Goal: Information Seeking & Learning: Learn about a topic

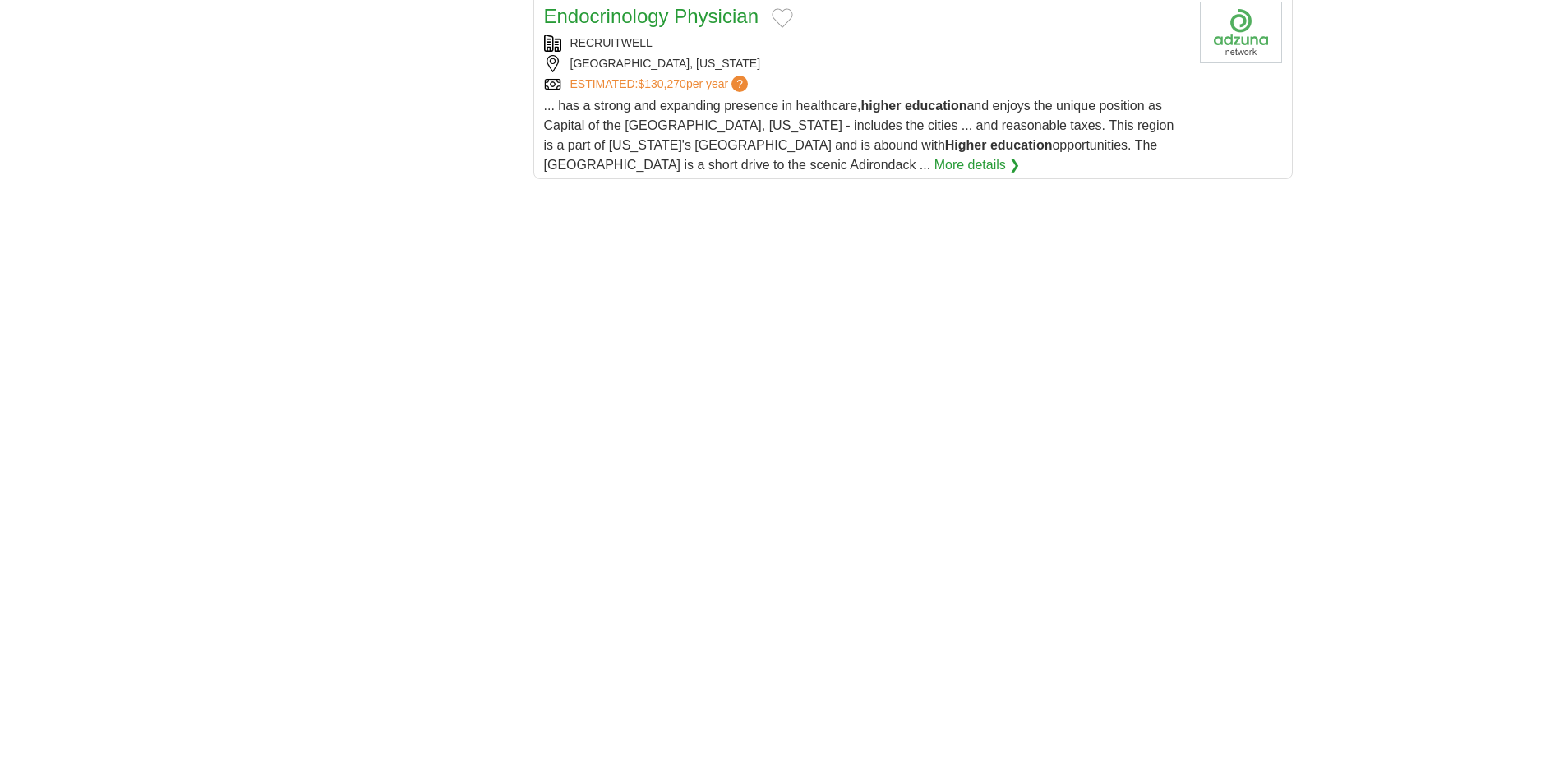
scroll to position [2681, 0]
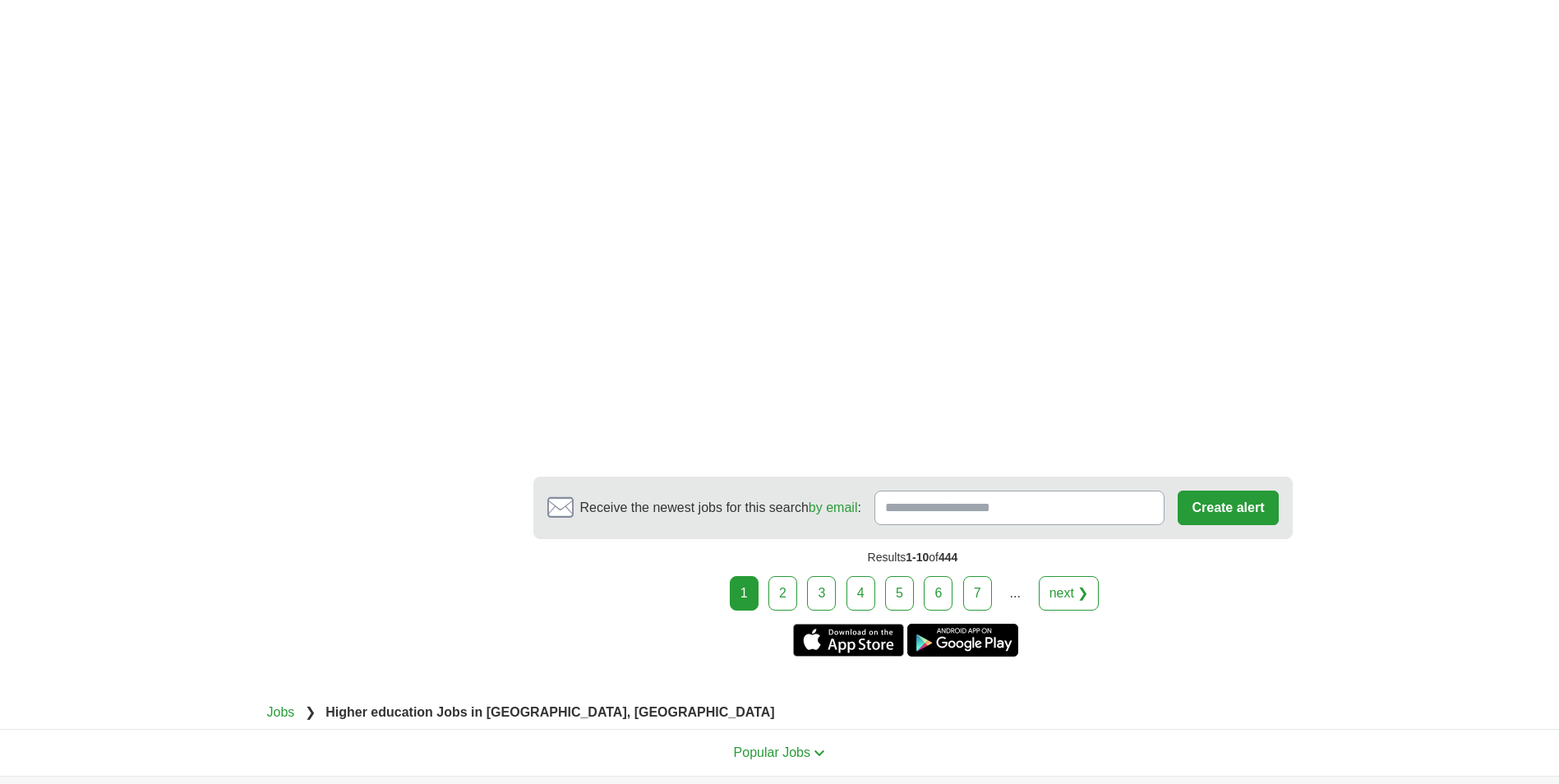
click at [790, 576] on link "2" at bounding box center [782, 593] width 29 height 35
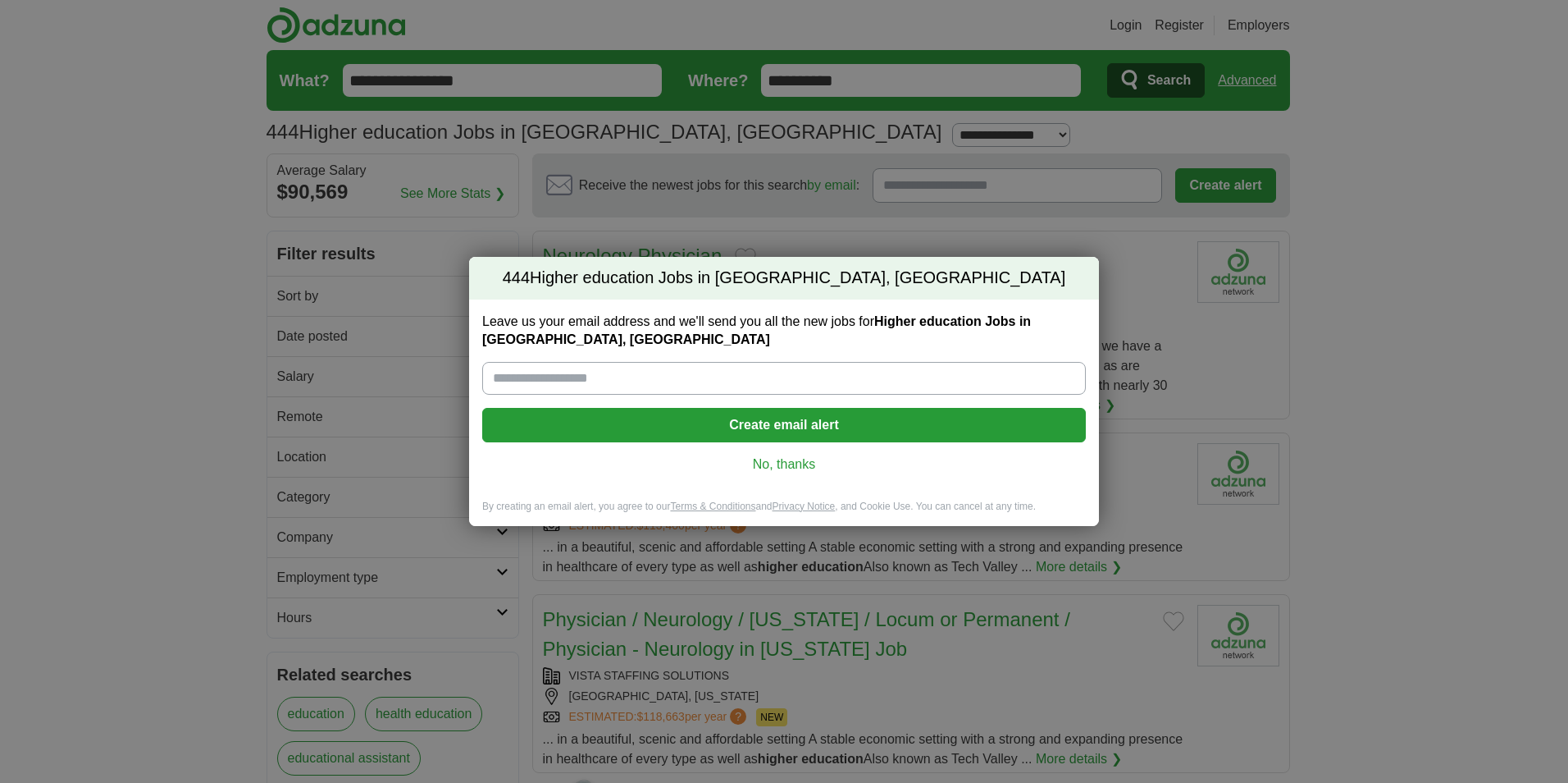
click at [737, 469] on link "No, thanks" at bounding box center [784, 465] width 577 height 18
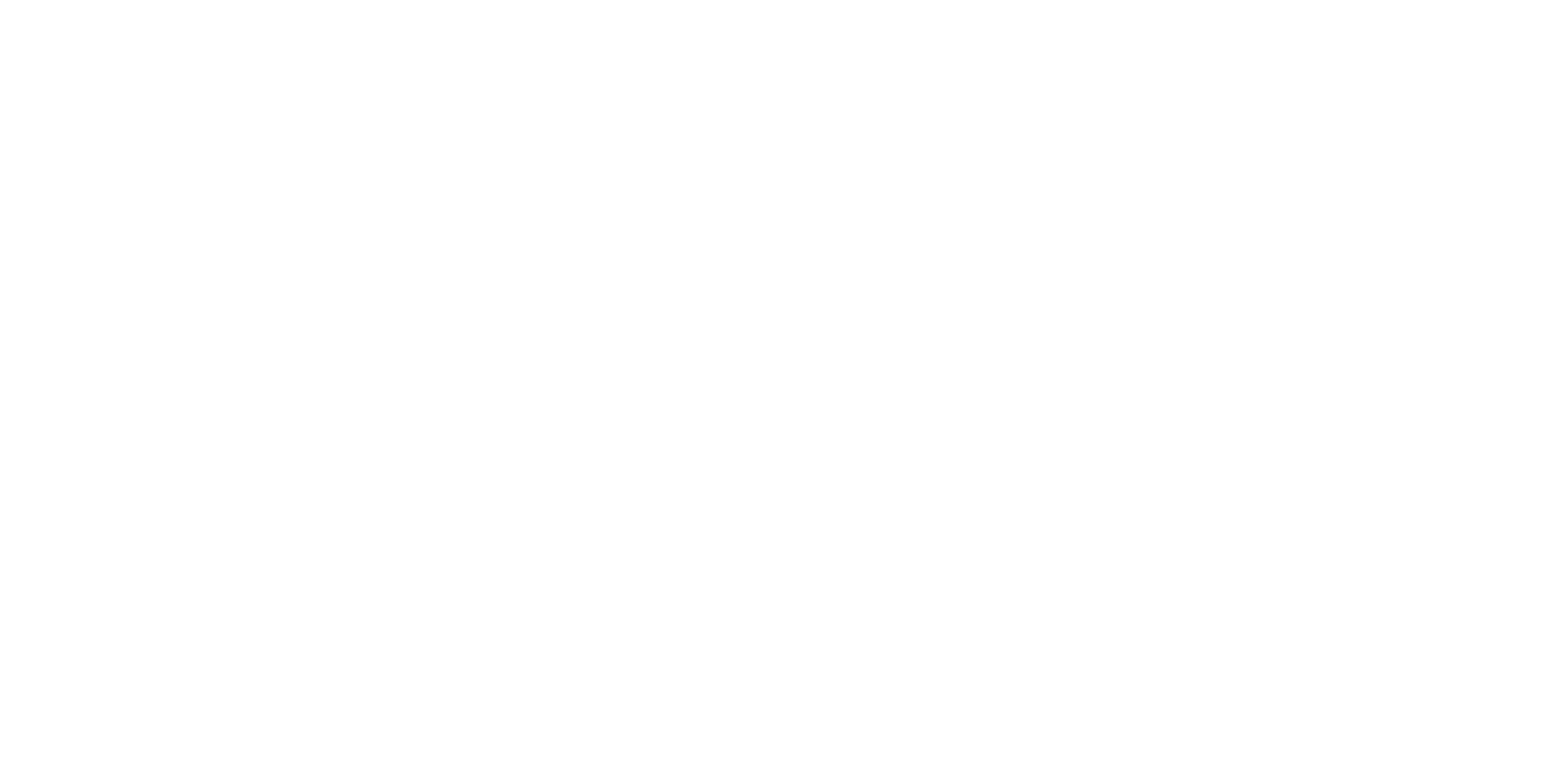
scroll to position [2629, 0]
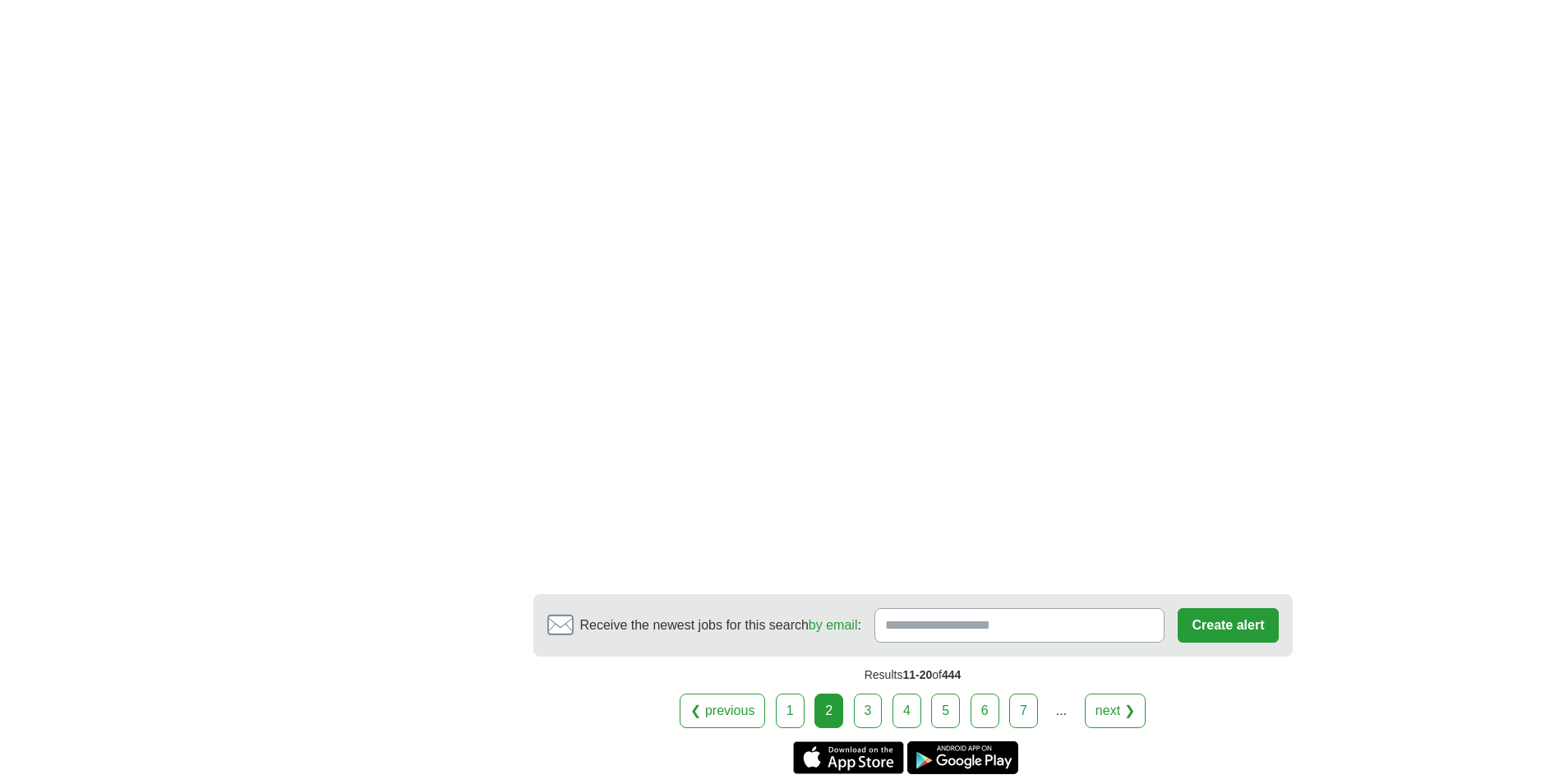
click at [868, 706] on link "3" at bounding box center [868, 710] width 29 height 35
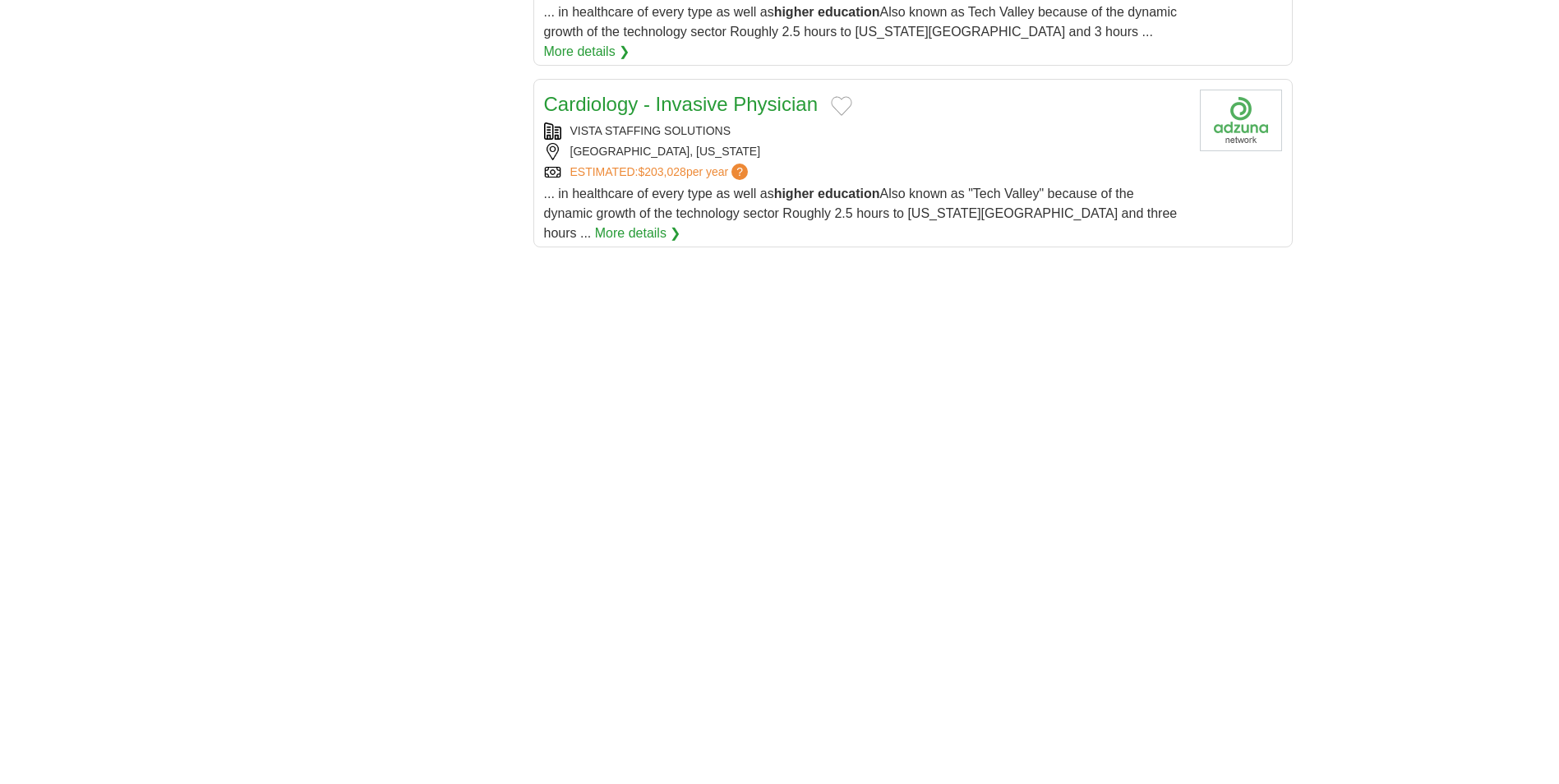
scroll to position [2218, 0]
